Goal: Check status: Check status

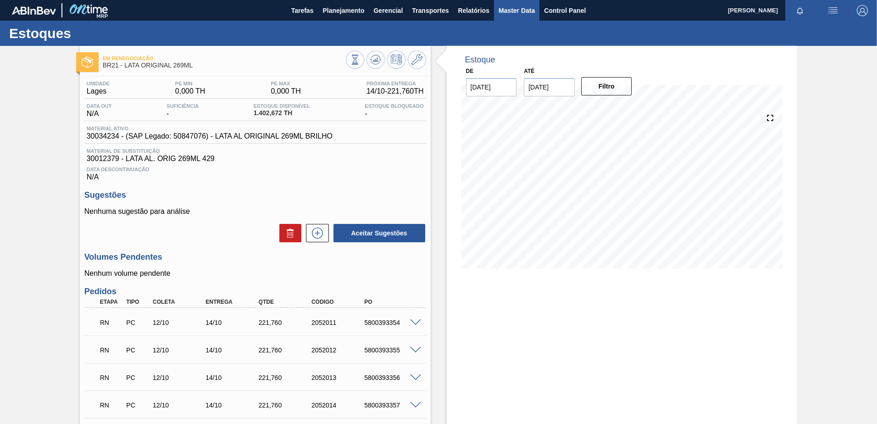
click at [531, 12] on span "Master Data" at bounding box center [516, 10] width 36 height 11
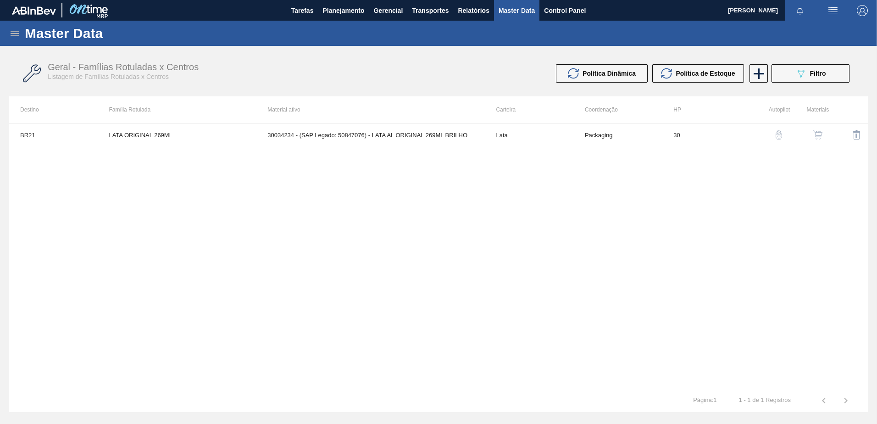
click at [13, 30] on icon at bounding box center [14, 33] width 11 height 11
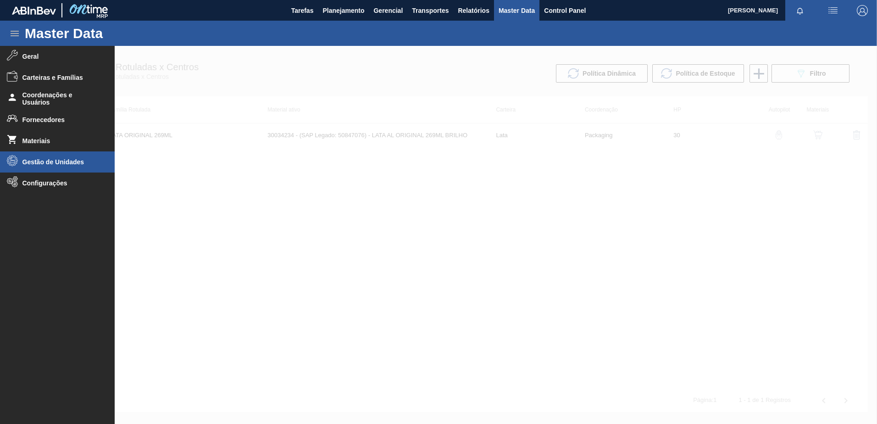
click at [79, 166] on li "Gestão de Unidades" at bounding box center [57, 161] width 115 height 21
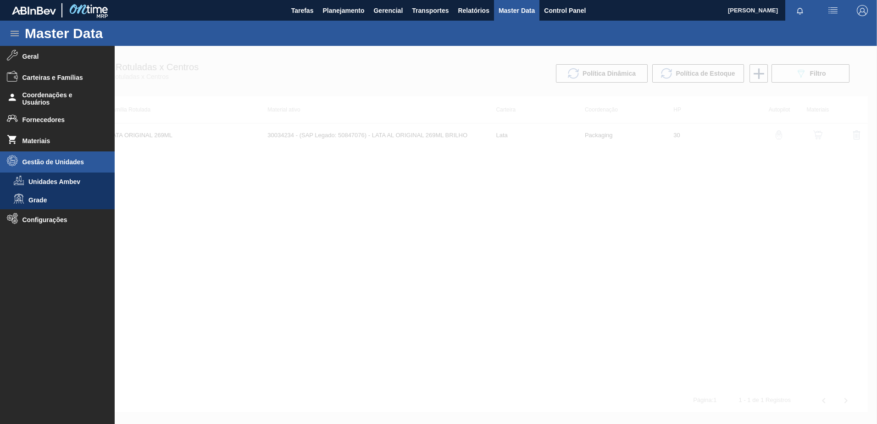
click at [78, 166] on li "Gestão de Unidades" at bounding box center [57, 161] width 115 height 21
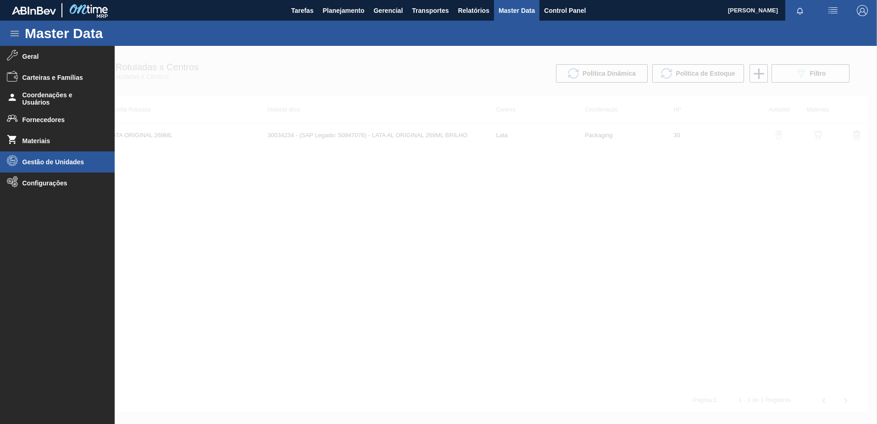
click at [78, 166] on li "Gestão de Unidades" at bounding box center [57, 161] width 115 height 21
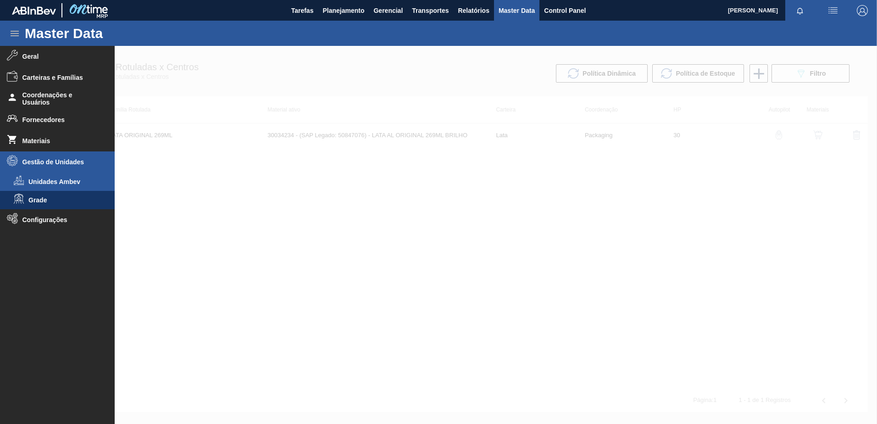
click at [73, 179] on span "Unidades Ambev" at bounding box center [63, 181] width 71 height 7
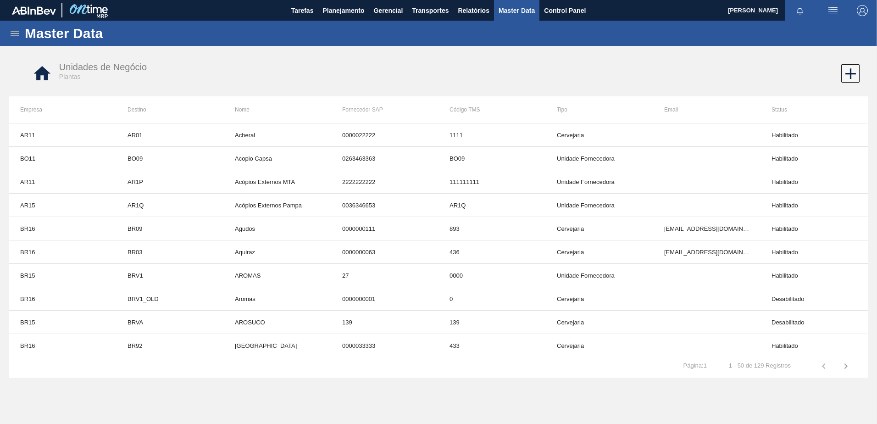
click at [843, 368] on icon "button" at bounding box center [845, 365] width 11 height 11
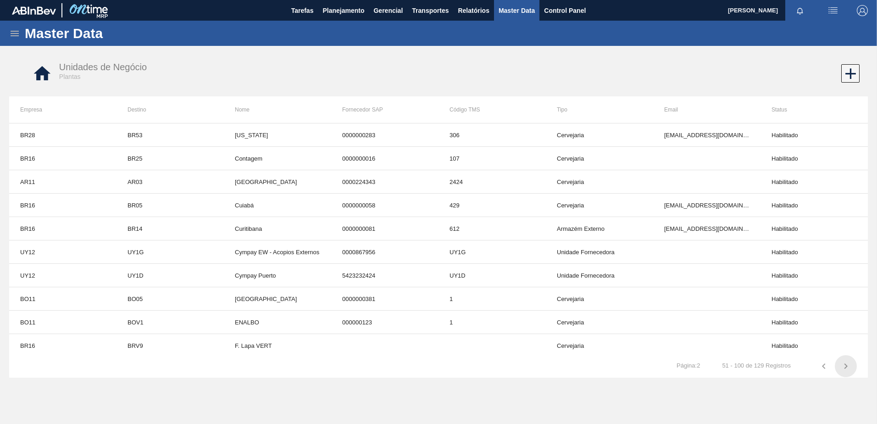
click at [849, 361] on icon "button" at bounding box center [845, 365] width 11 height 11
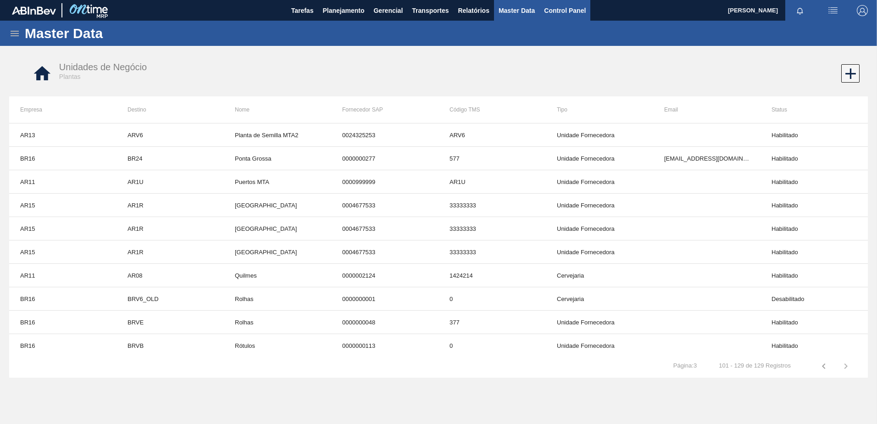
scroll to position [447, 0]
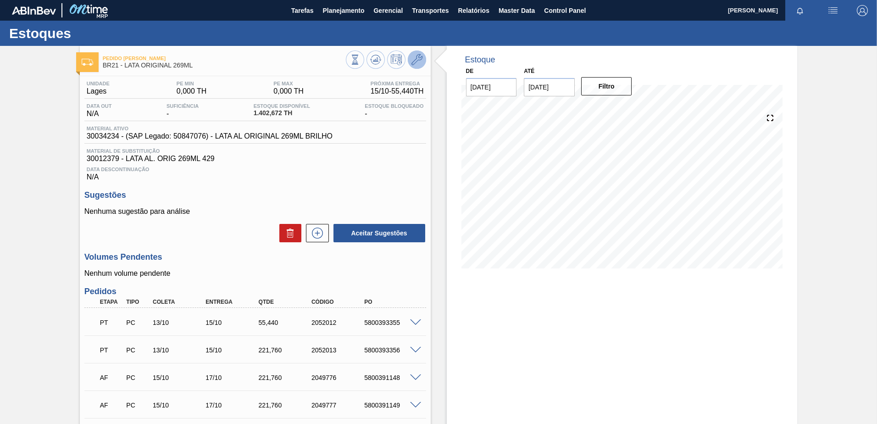
click at [420, 59] on icon at bounding box center [416, 59] width 11 height 11
click at [348, 12] on span "Planejamento" at bounding box center [343, 10] width 42 height 11
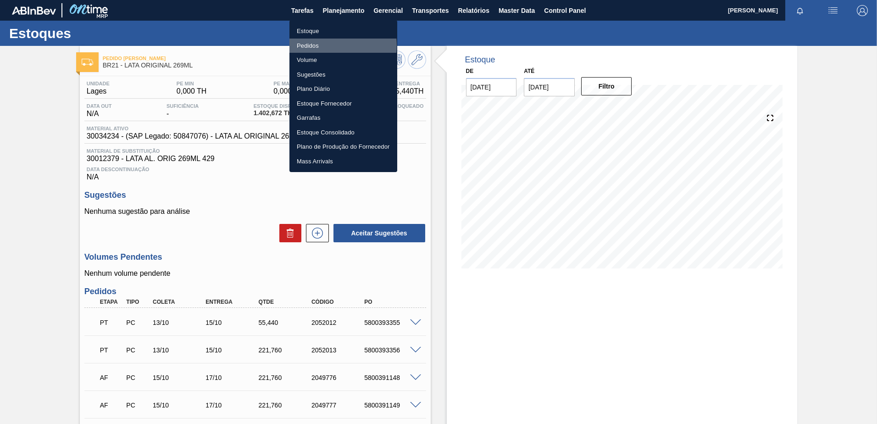
click at [320, 45] on li "Pedidos" at bounding box center [343, 46] width 108 height 15
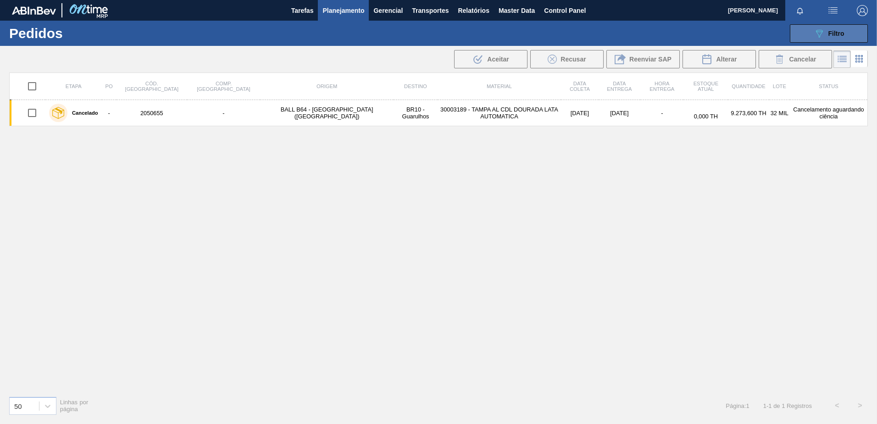
click at [820, 35] on icon "089F7B8B-B2A5-4AFE-B5C0-19BA573D28AC" at bounding box center [818, 33] width 11 height 11
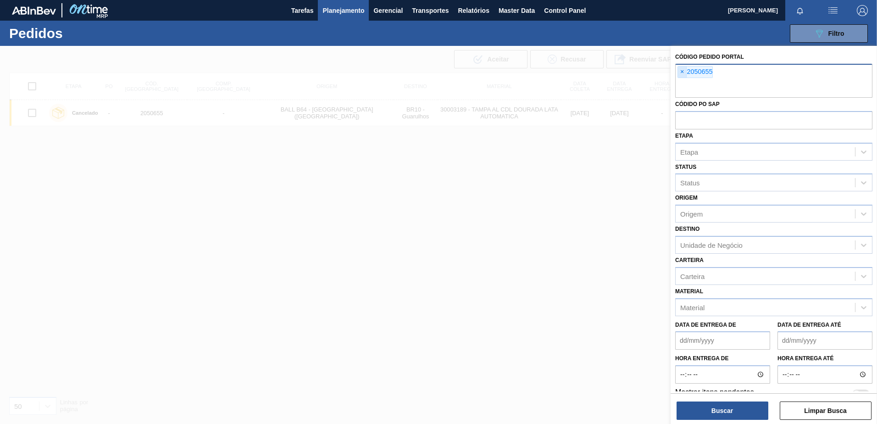
click at [681, 68] on span "×" at bounding box center [682, 71] width 9 height 11
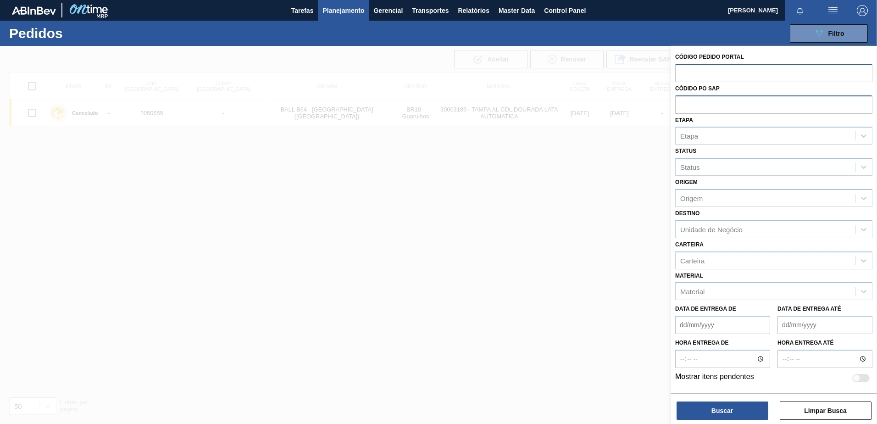
click at [691, 104] on input "text" at bounding box center [773, 103] width 197 height 17
paste input "5800391573"
type input "5800391573"
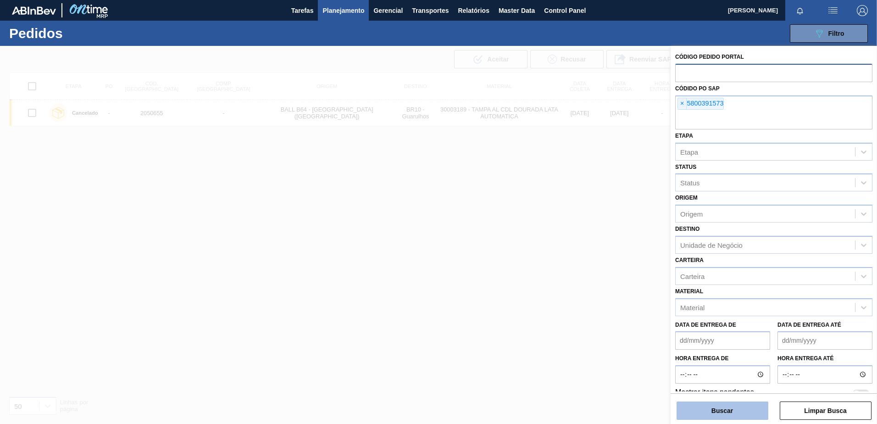
click at [732, 406] on button "Buscar" at bounding box center [722, 410] width 92 height 18
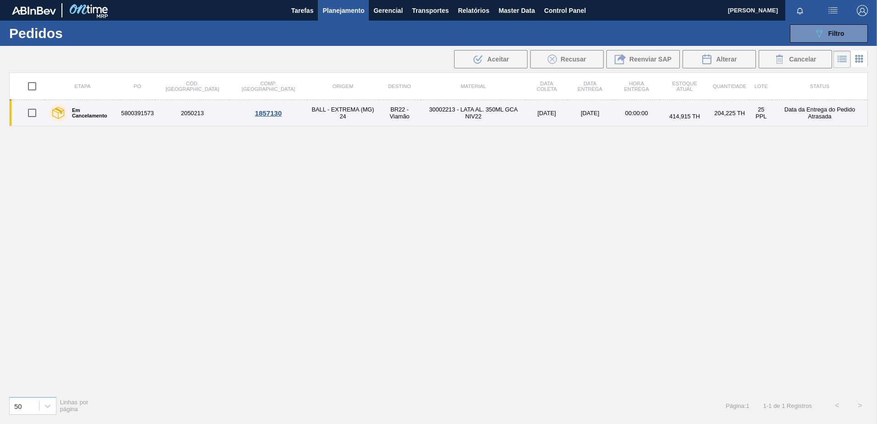
click at [37, 110] on input "checkbox" at bounding box center [31, 112] width 19 height 19
checkbox input "true"
click at [378, 117] on td "BR22 - Viamão" at bounding box center [399, 113] width 42 height 26
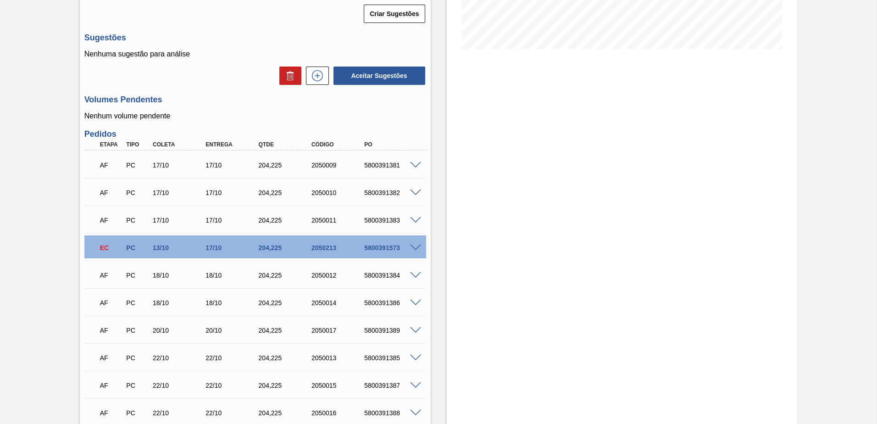
scroll to position [229, 0]
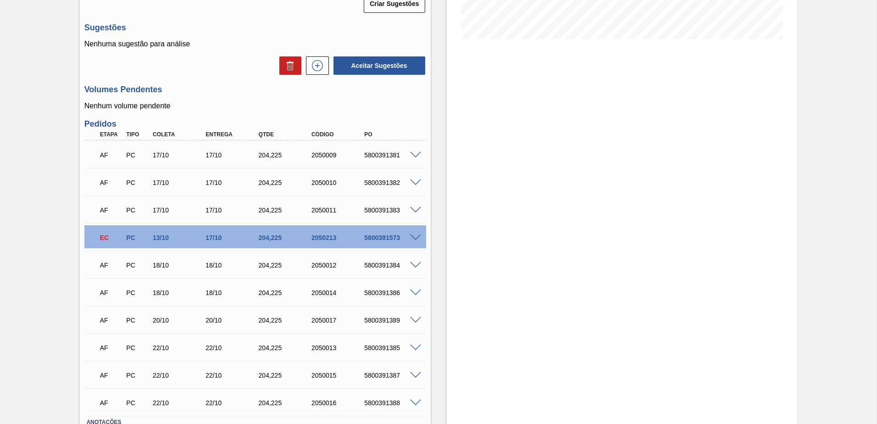
click at [413, 242] on div "EC PC 13/10 17/10 204,[PHONE_NUMBER] 5800391573" at bounding box center [255, 236] width 342 height 23
click at [414, 237] on span at bounding box center [415, 237] width 11 height 7
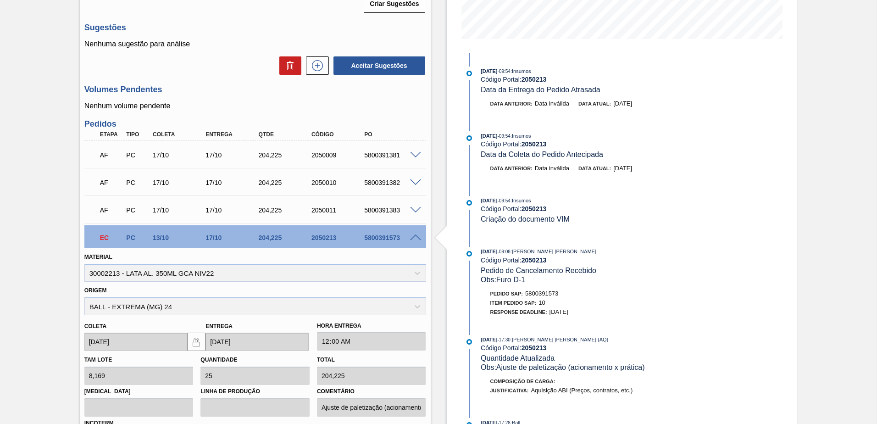
click at [415, 238] on span at bounding box center [415, 237] width 11 height 7
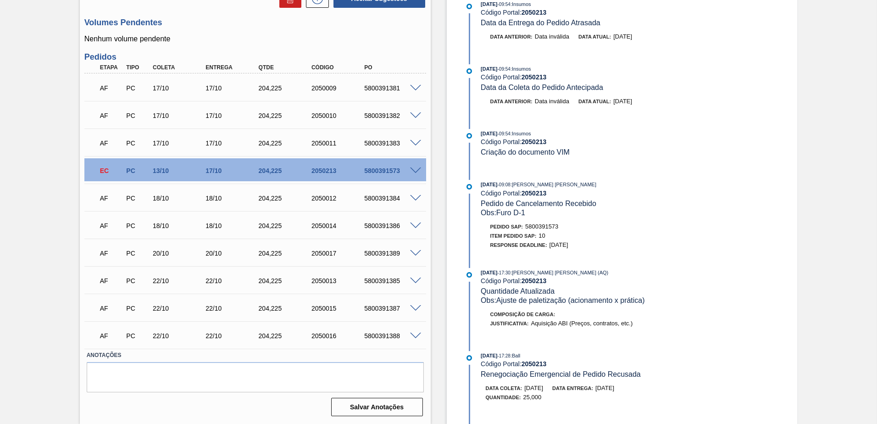
scroll to position [250, 0]
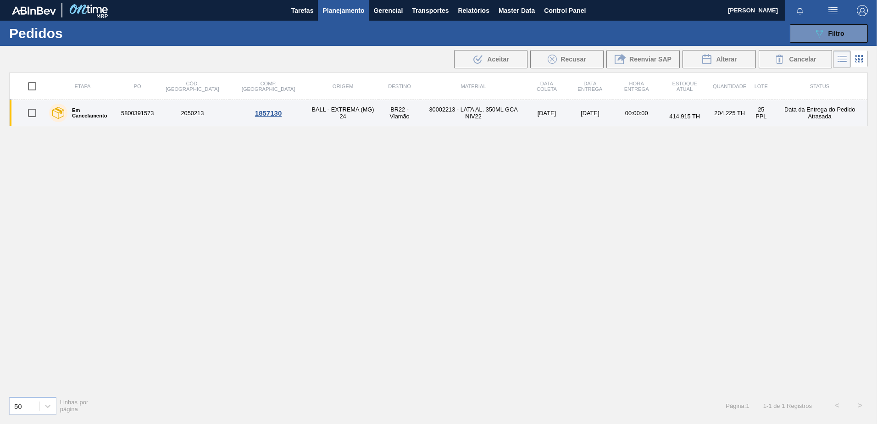
click at [140, 109] on td "5800391573" at bounding box center [137, 113] width 35 height 26
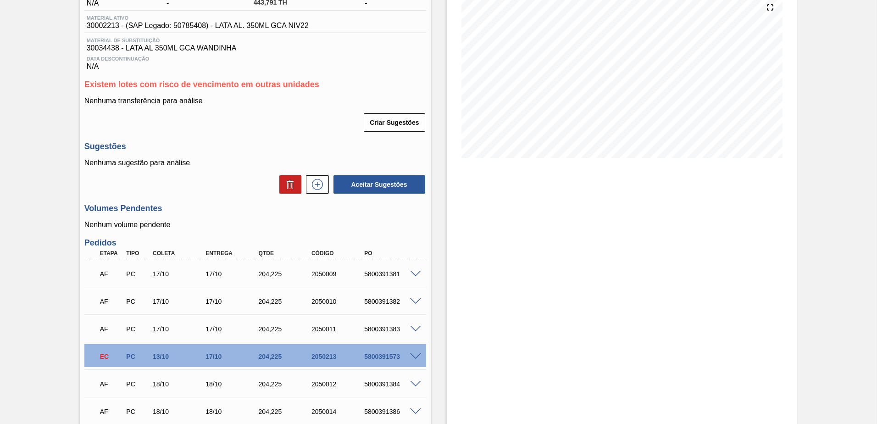
scroll to position [229, 0]
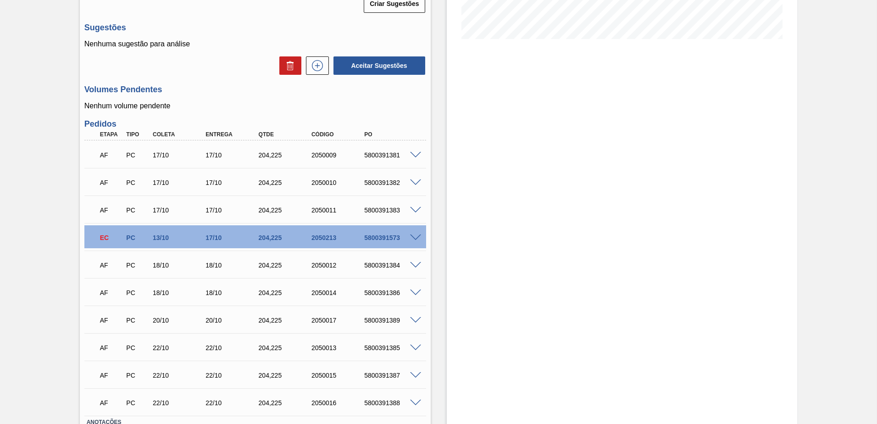
click at [415, 236] on span at bounding box center [415, 237] width 11 height 7
